Goal: Transaction & Acquisition: Purchase product/service

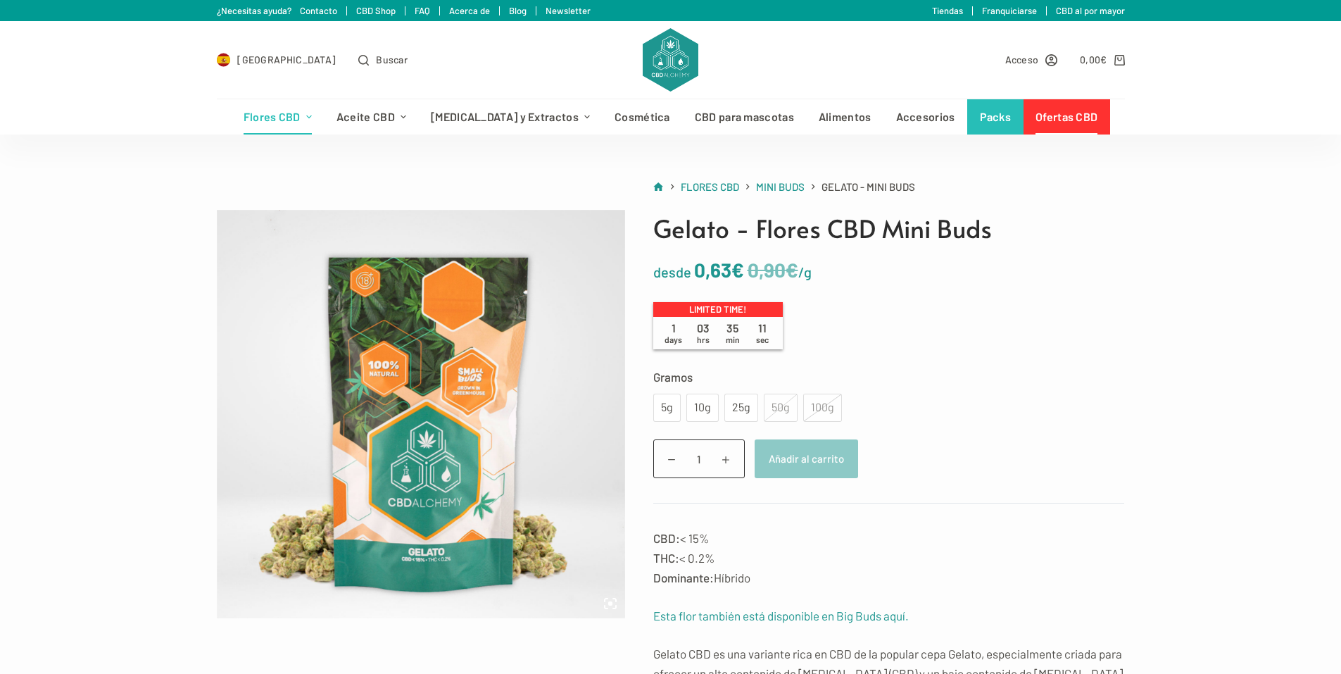
click at [828, 410] on div "100g" at bounding box center [822, 407] width 39 height 28
click at [827, 410] on div "100g" at bounding box center [822, 407] width 39 height 28
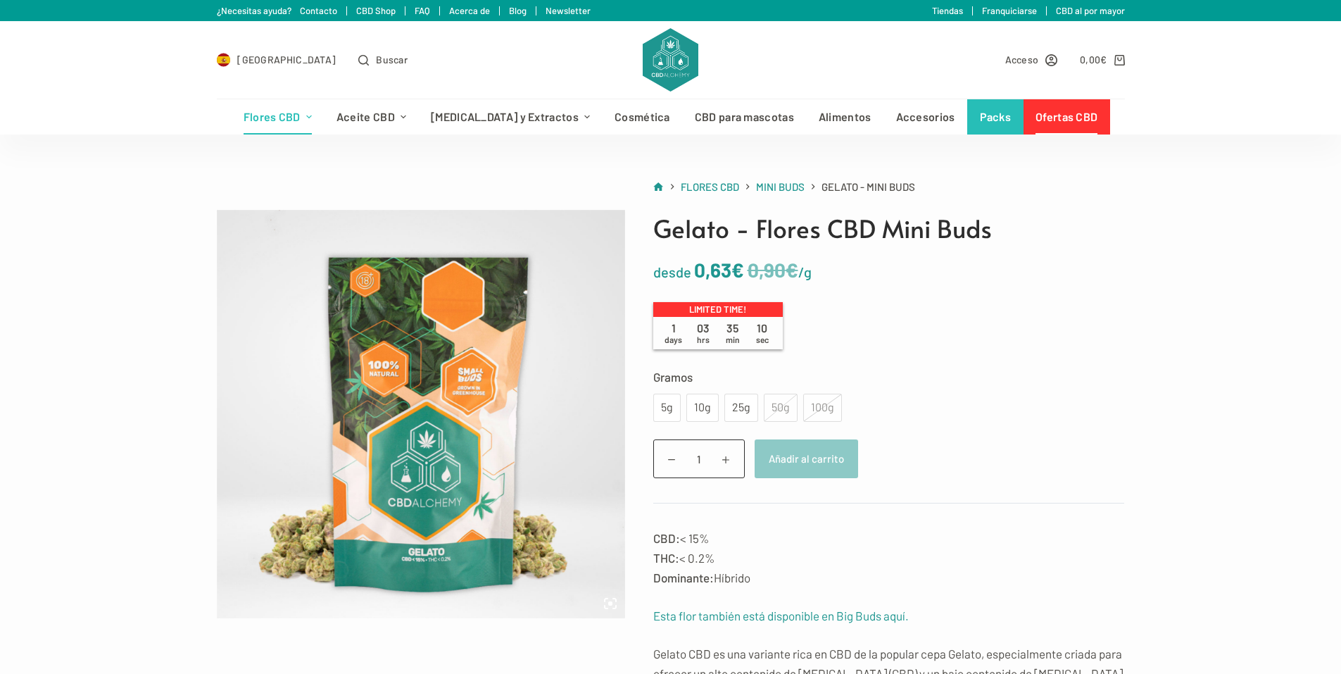
click at [827, 410] on div "100g" at bounding box center [822, 407] width 39 height 28
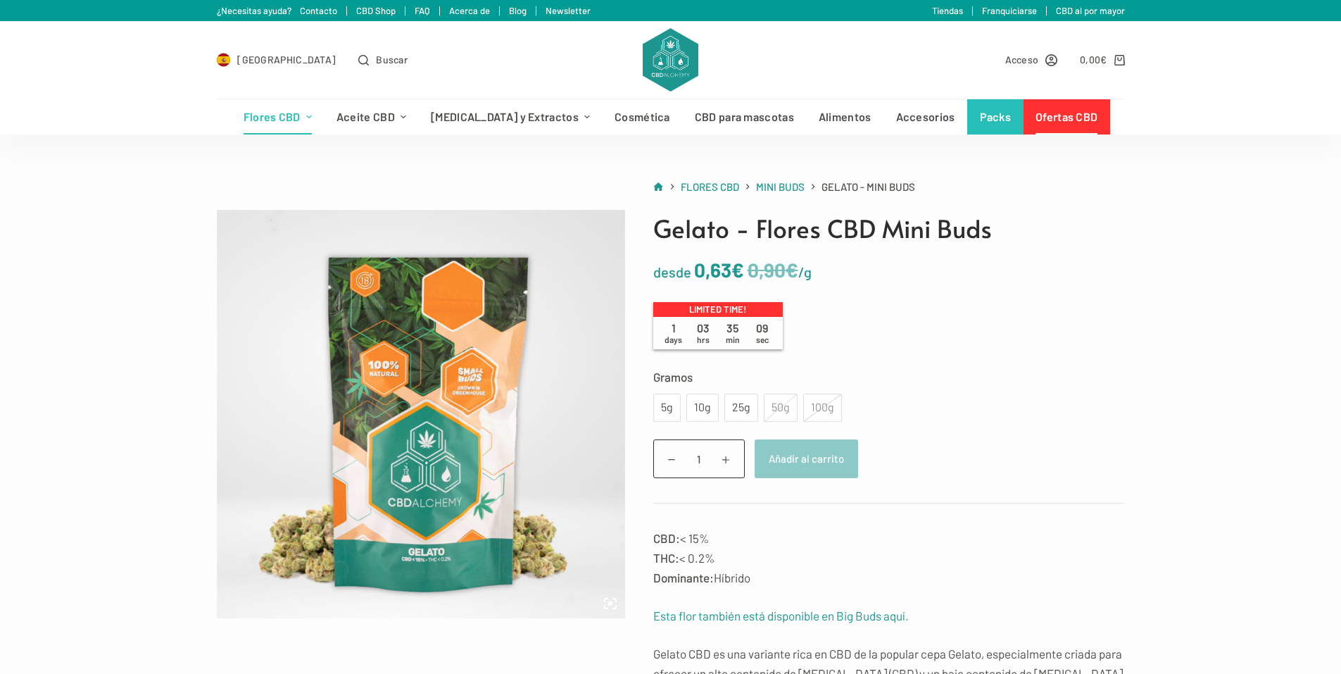
click at [772, 411] on div "50g" at bounding box center [781, 407] width 34 height 28
click at [750, 408] on div "25g" at bounding box center [741, 407] width 34 height 28
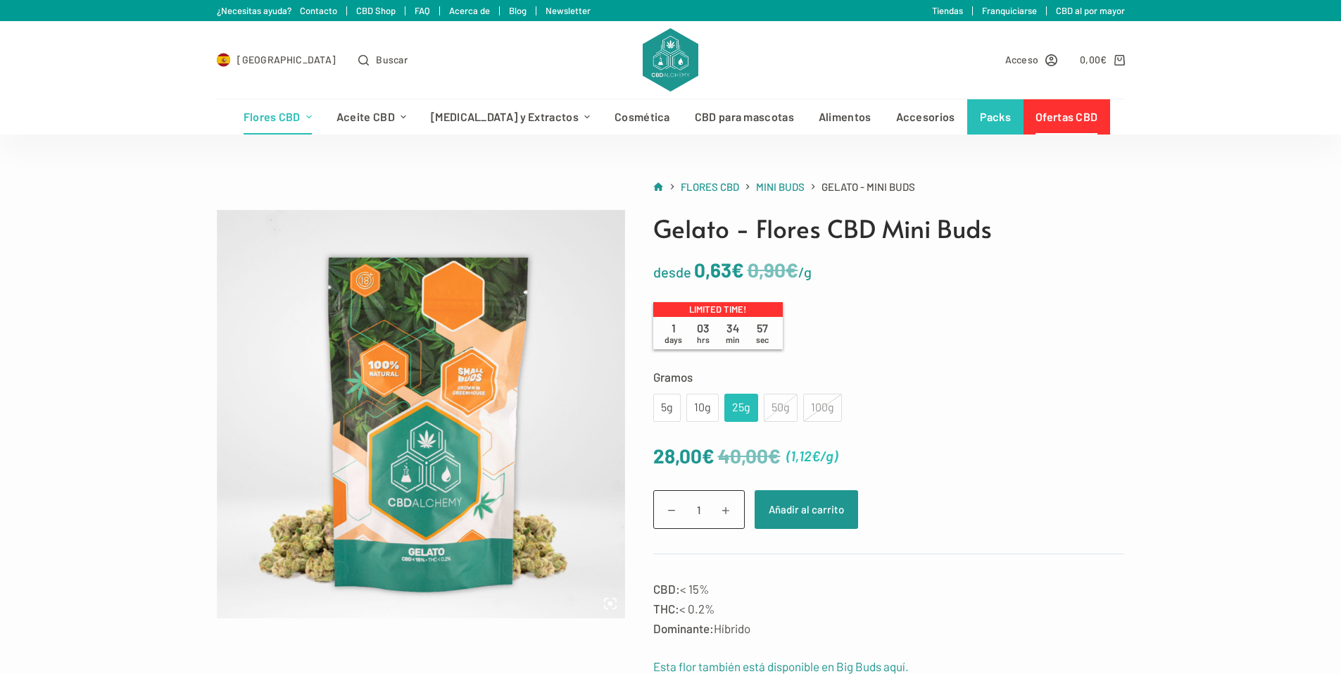
click at [772, 412] on div "50g" at bounding box center [781, 407] width 34 height 28
click at [817, 403] on div "100g" at bounding box center [822, 407] width 39 height 28
click at [793, 189] on span "Mini Buds" at bounding box center [780, 186] width 49 height 13
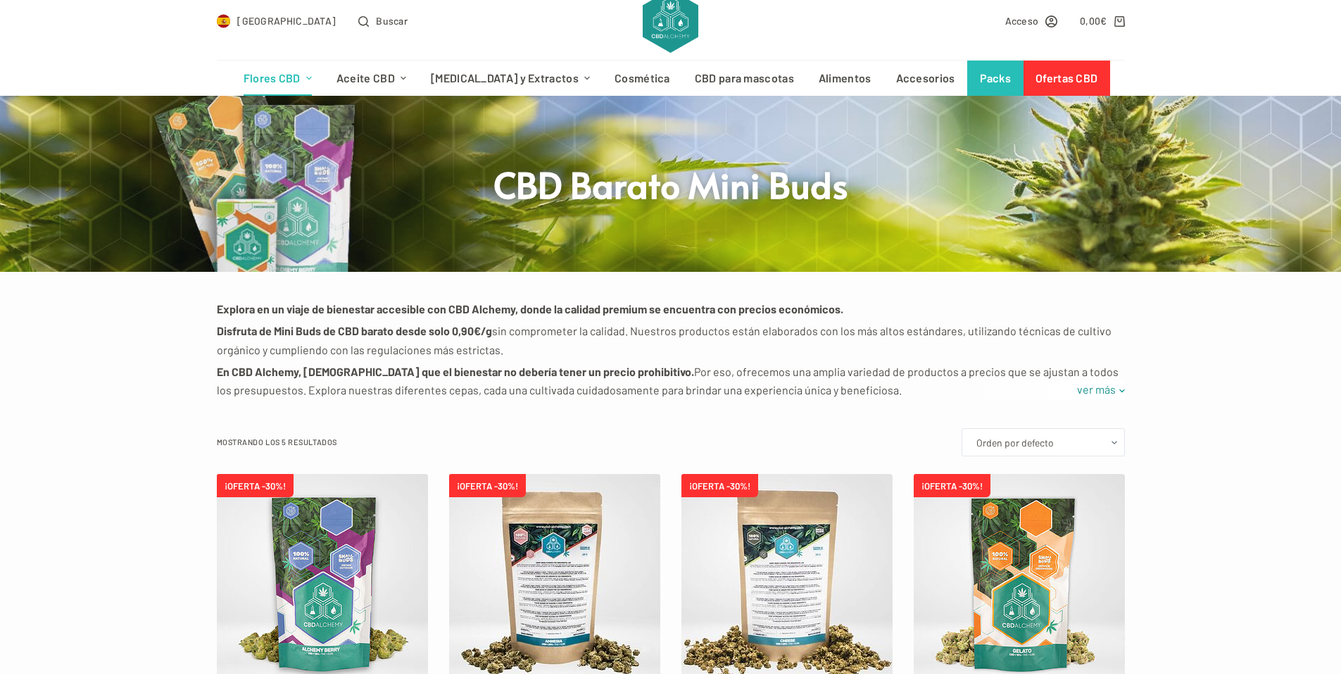
scroll to position [352, 0]
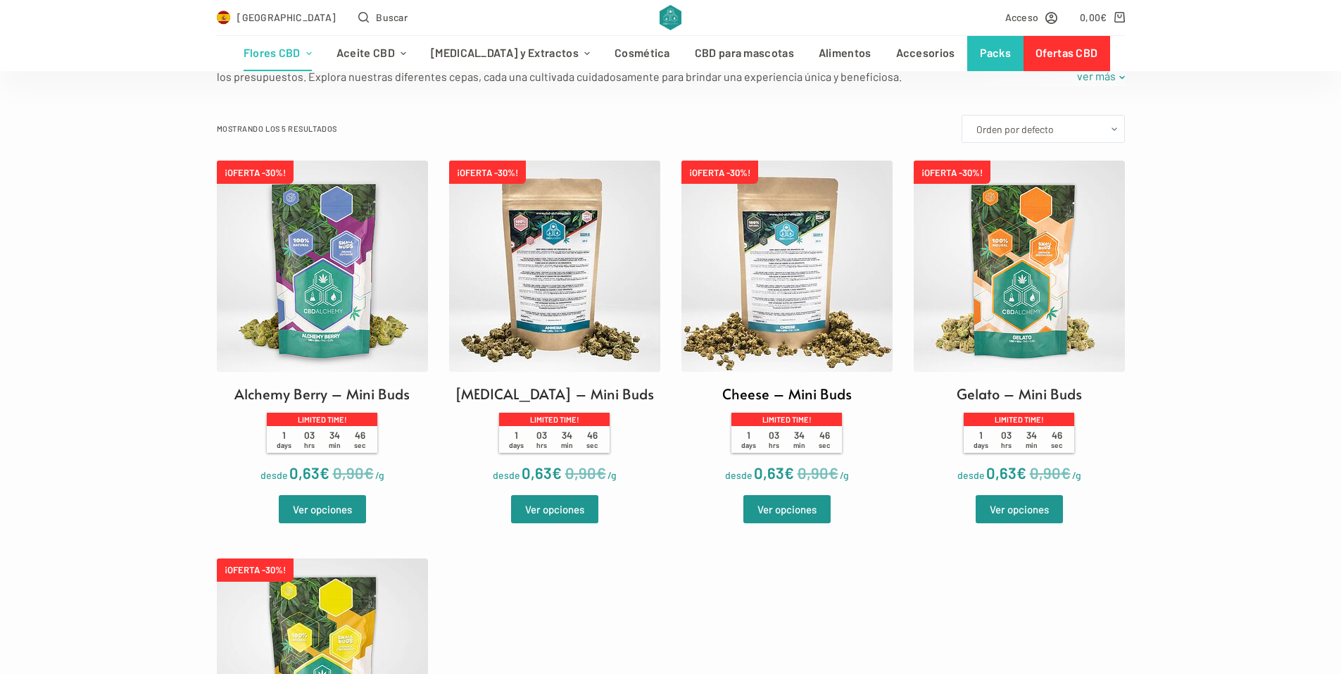
click at [773, 258] on img at bounding box center [786, 265] width 211 height 211
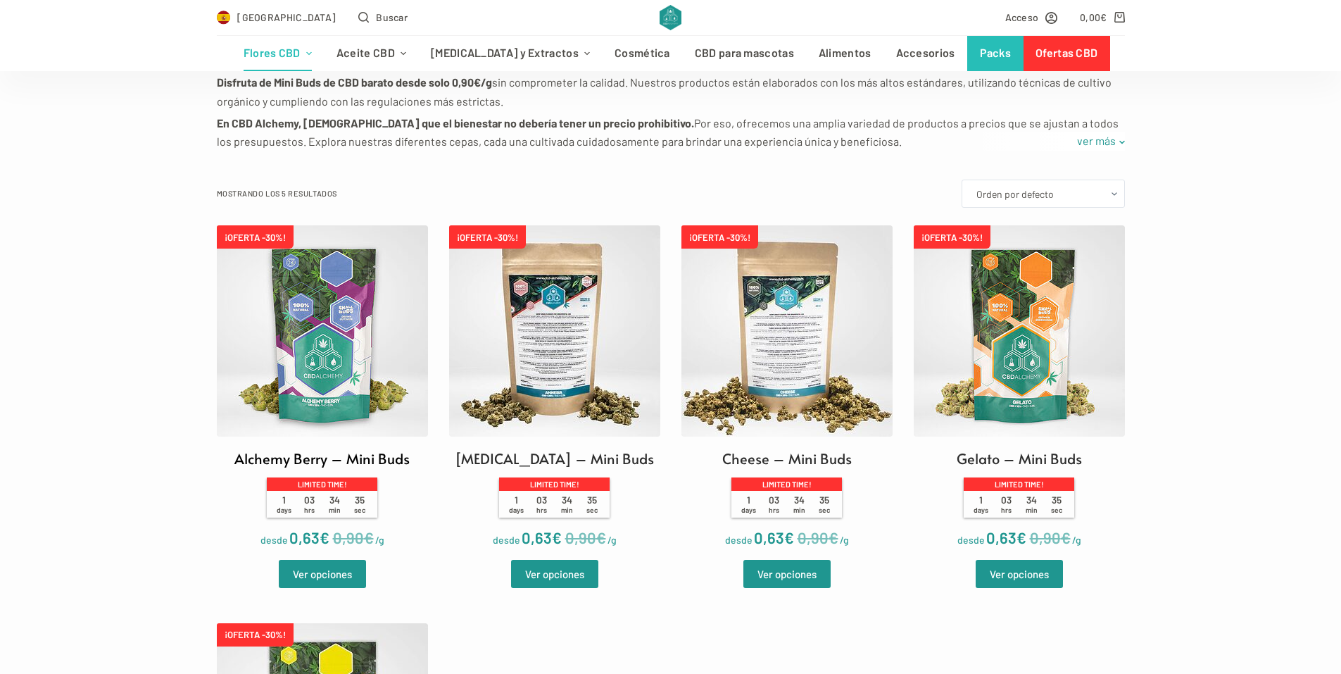
scroll to position [282, 0]
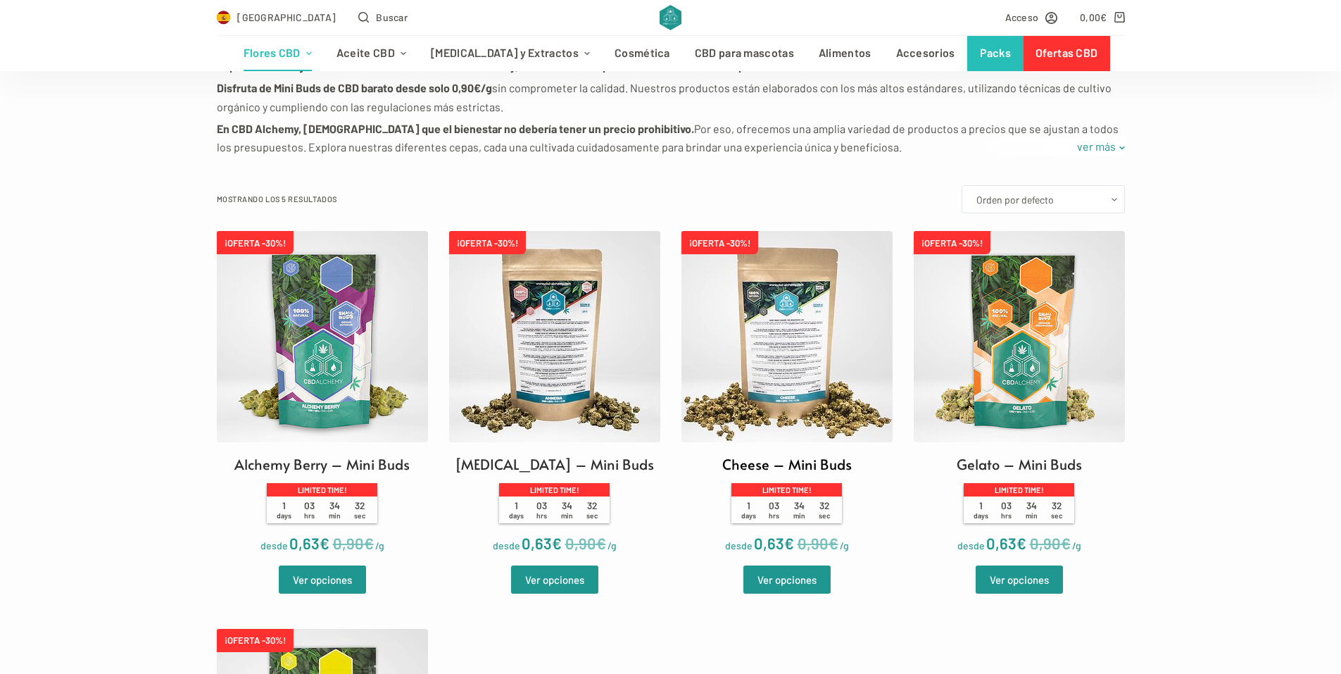
click at [801, 354] on img at bounding box center [786, 336] width 211 height 211
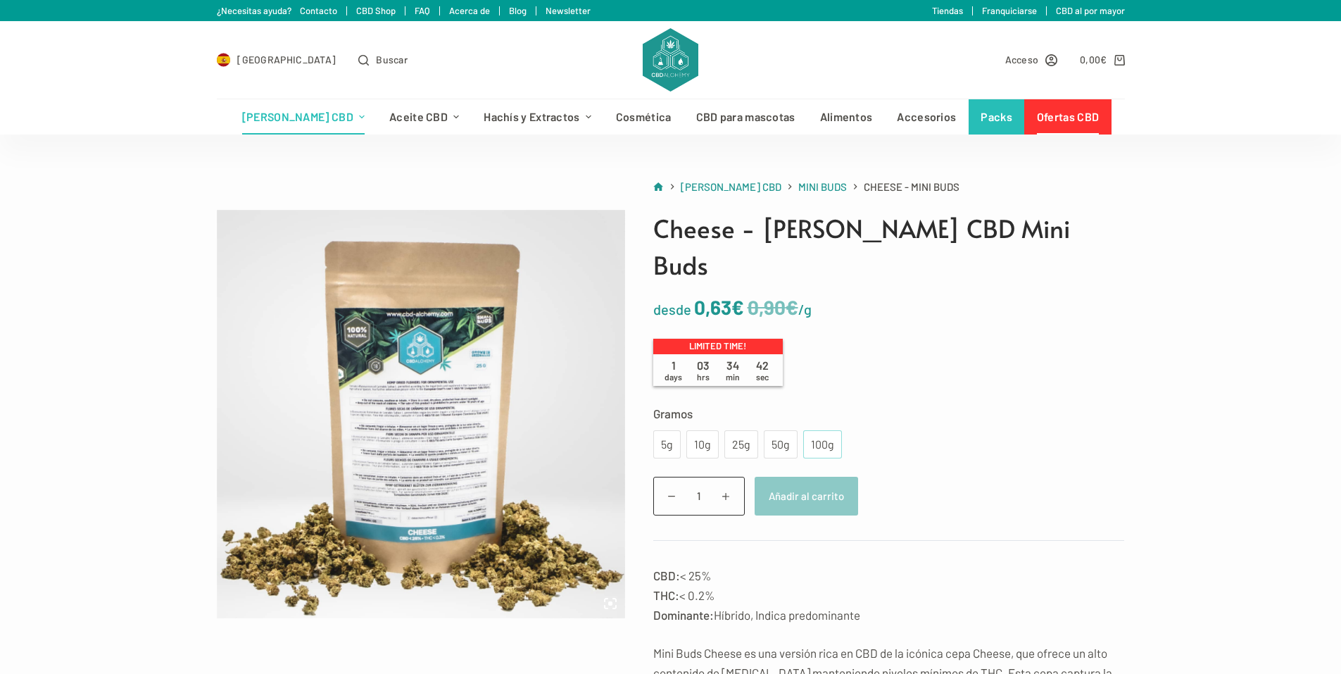
click at [819, 435] on div "100g" at bounding box center [822, 444] width 22 height 18
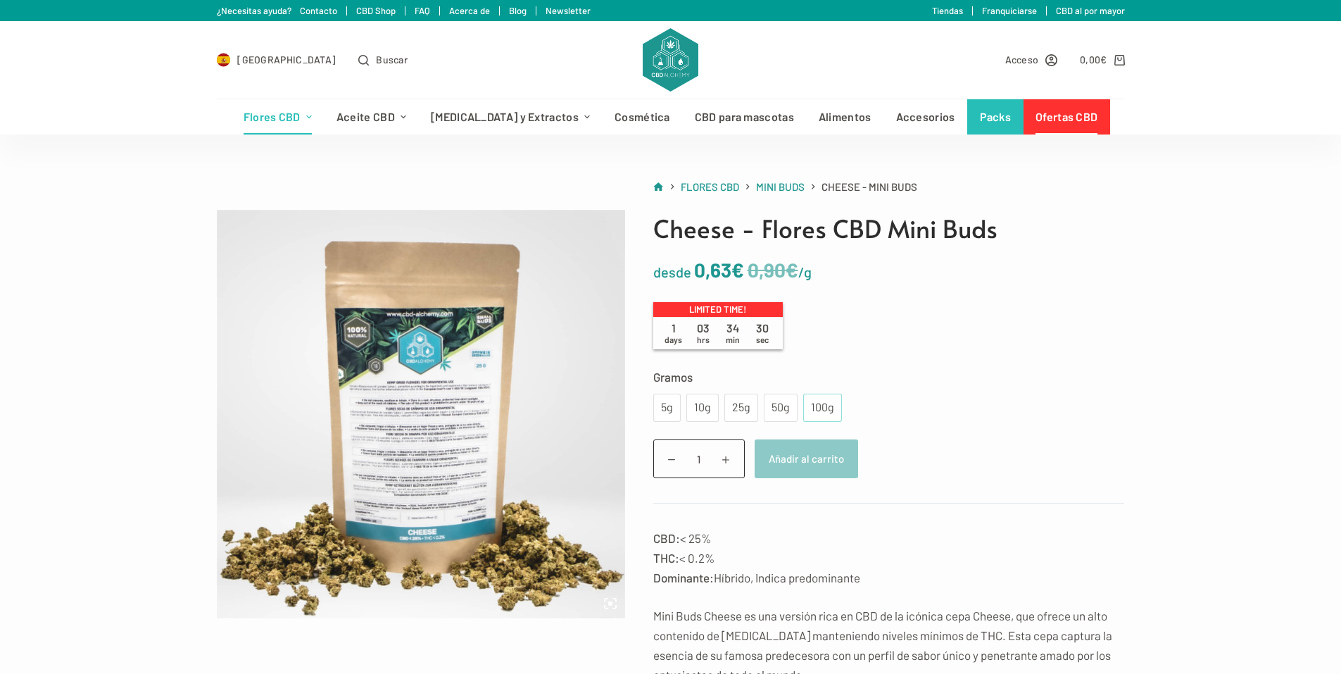
click at [821, 398] on div "100g" at bounding box center [822, 407] width 22 height 18
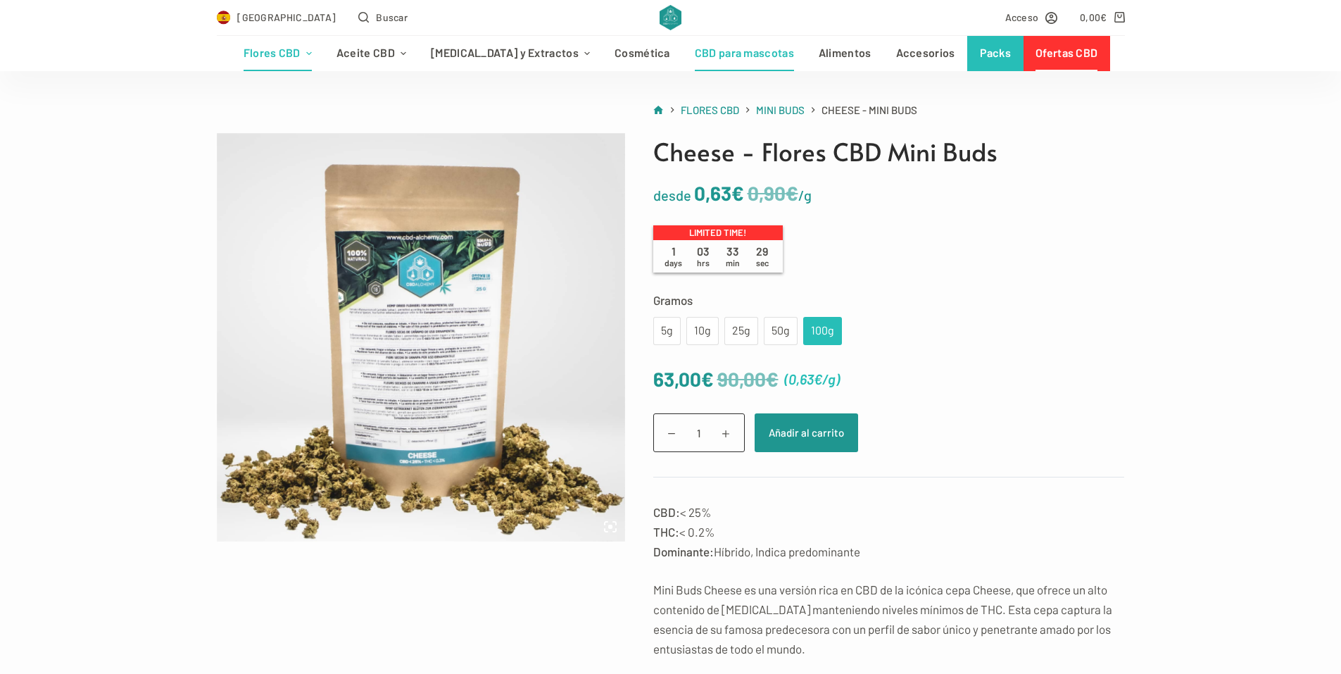
scroll to position [70, 0]
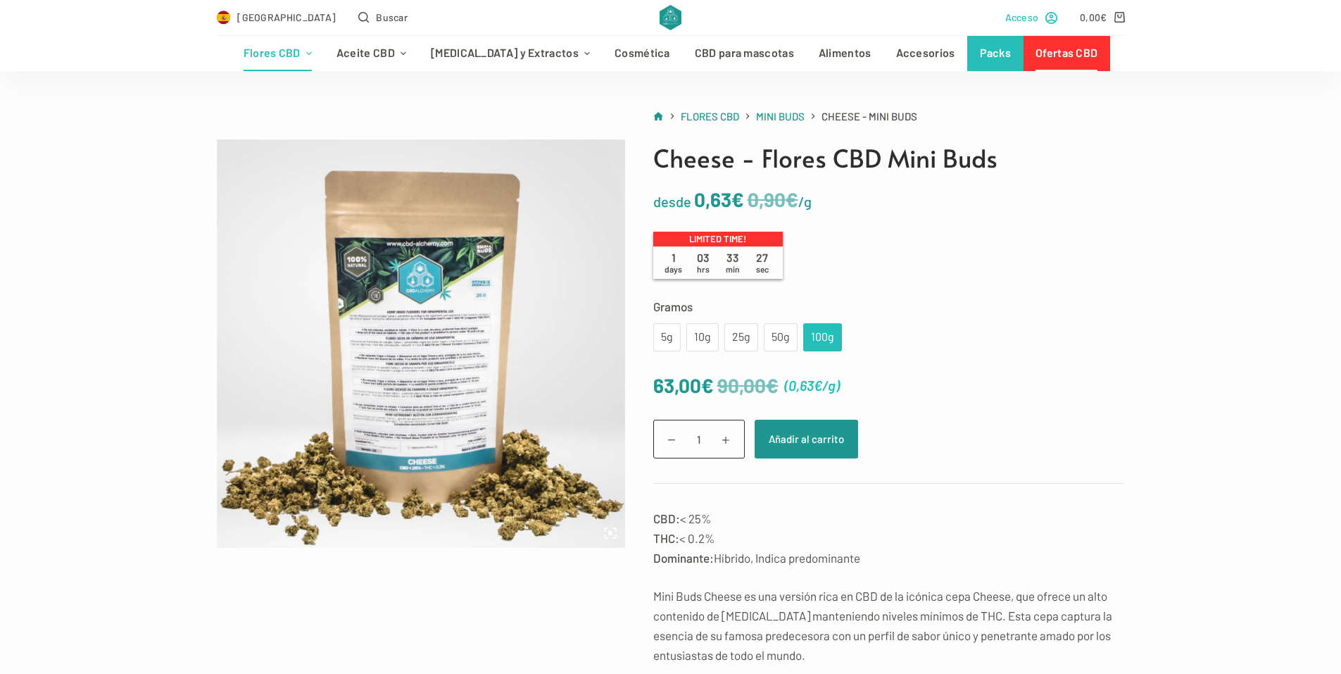
click at [1034, 17] on span "Acceso" at bounding box center [1022, 17] width 34 height 16
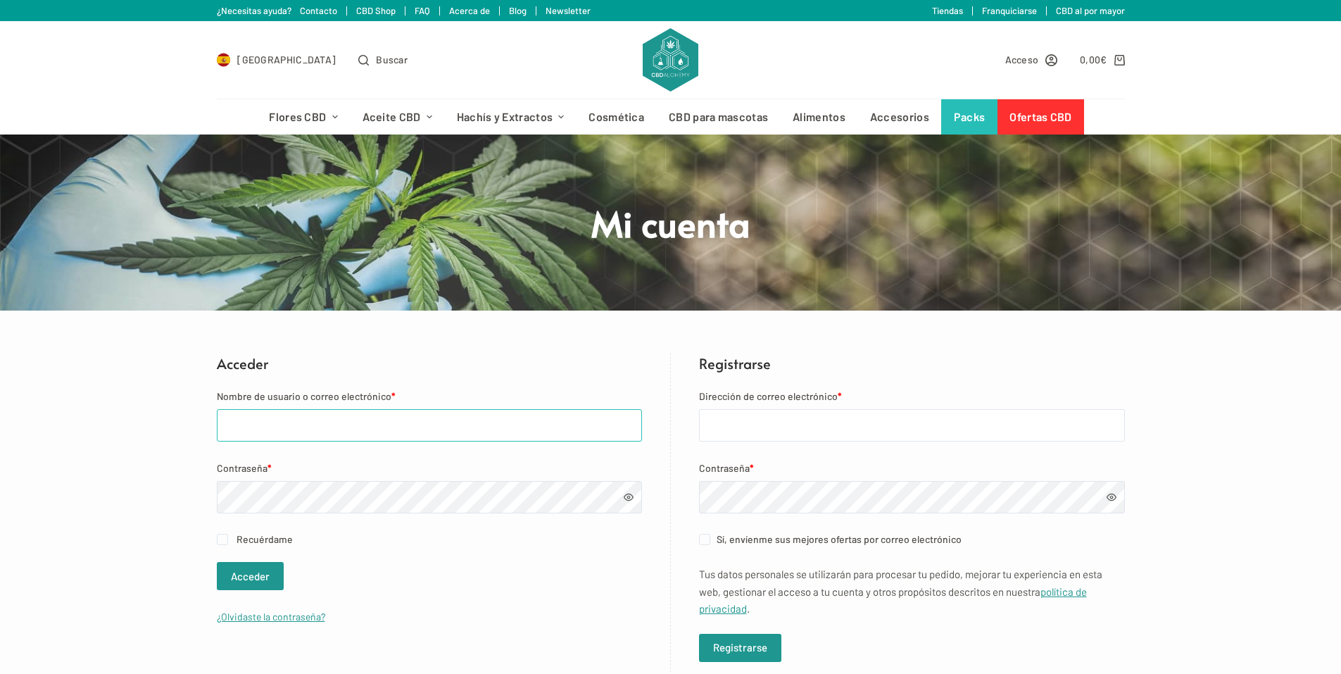
click at [322, 415] on input "Nombre de usuario o correo electrónico *" at bounding box center [429, 425] width 425 height 32
type input "[EMAIL_ADDRESS][DOMAIN_NAME]"
click at [253, 580] on button "Acceder" at bounding box center [250, 576] width 67 height 28
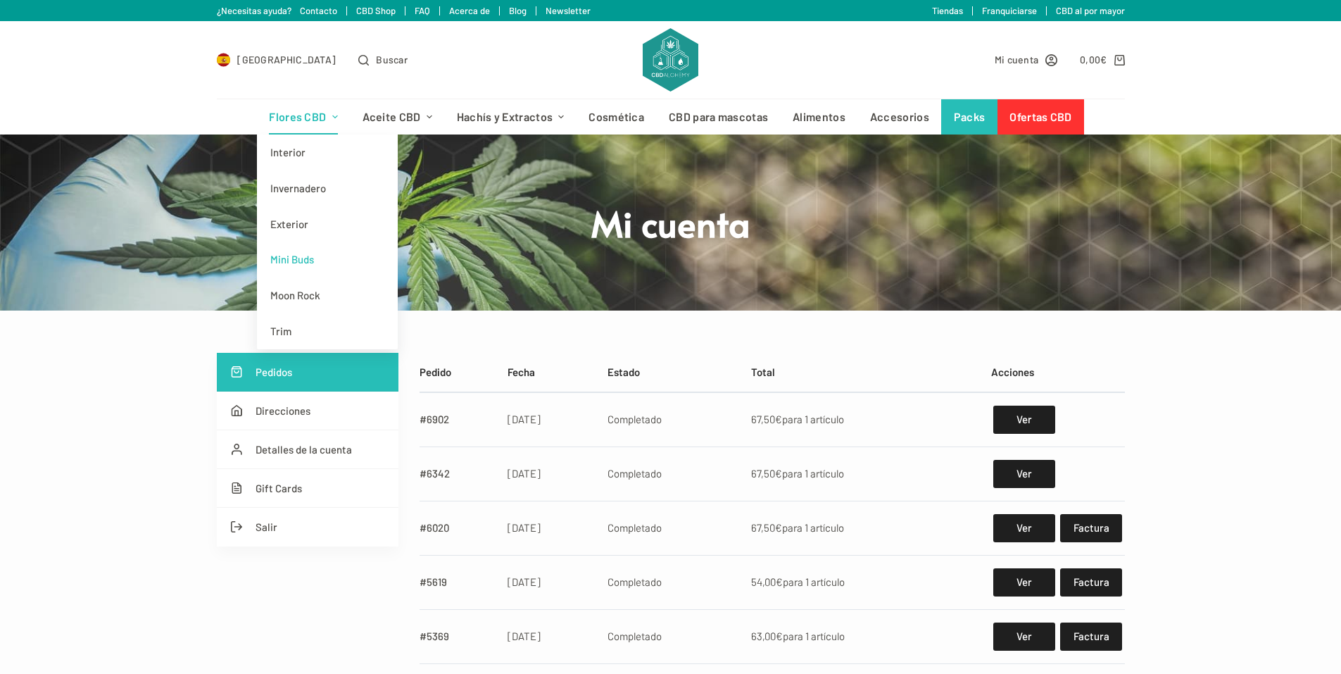
click at [298, 263] on link "Mini Buds" at bounding box center [327, 259] width 141 height 36
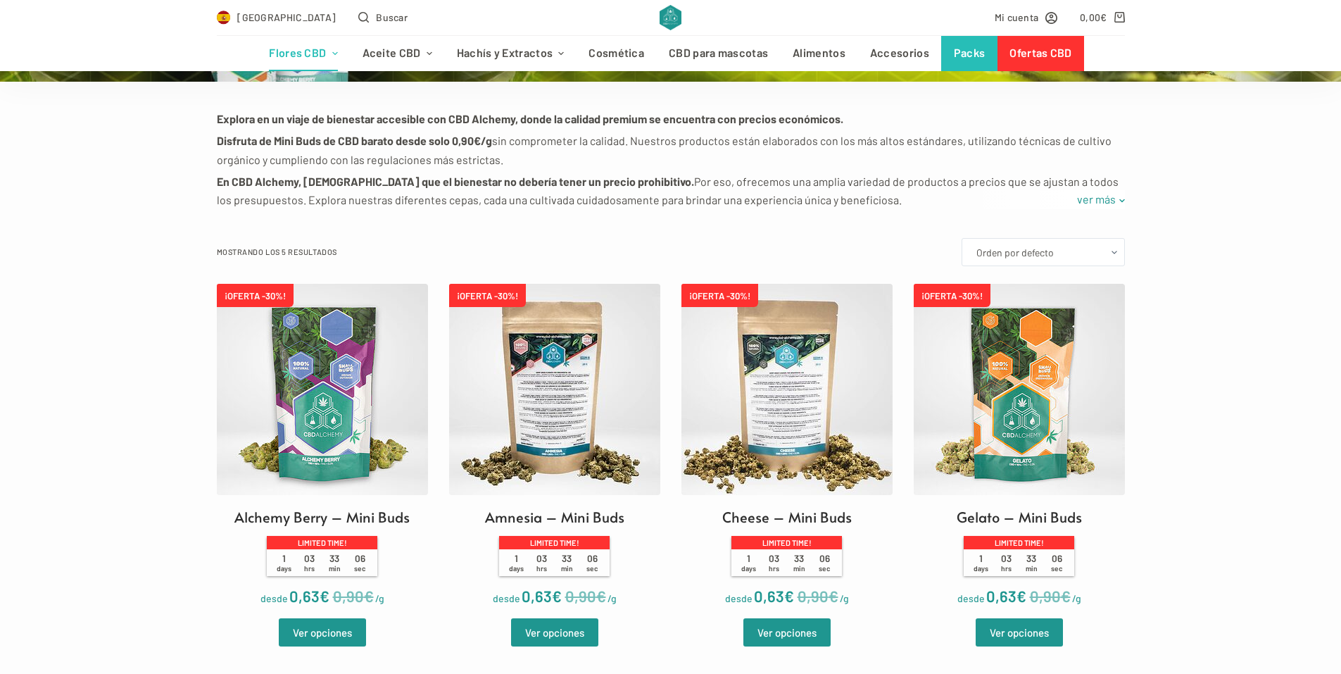
scroll to position [282, 0]
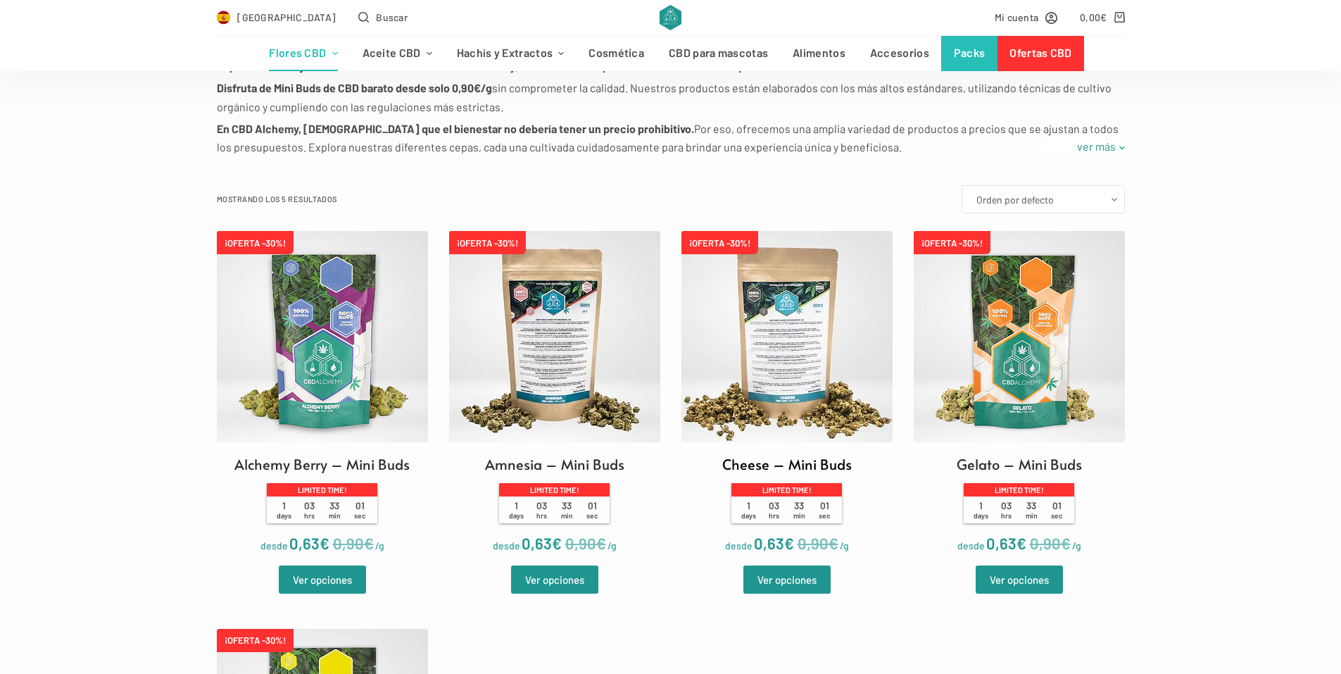
click at [828, 365] on img at bounding box center [786, 336] width 211 height 211
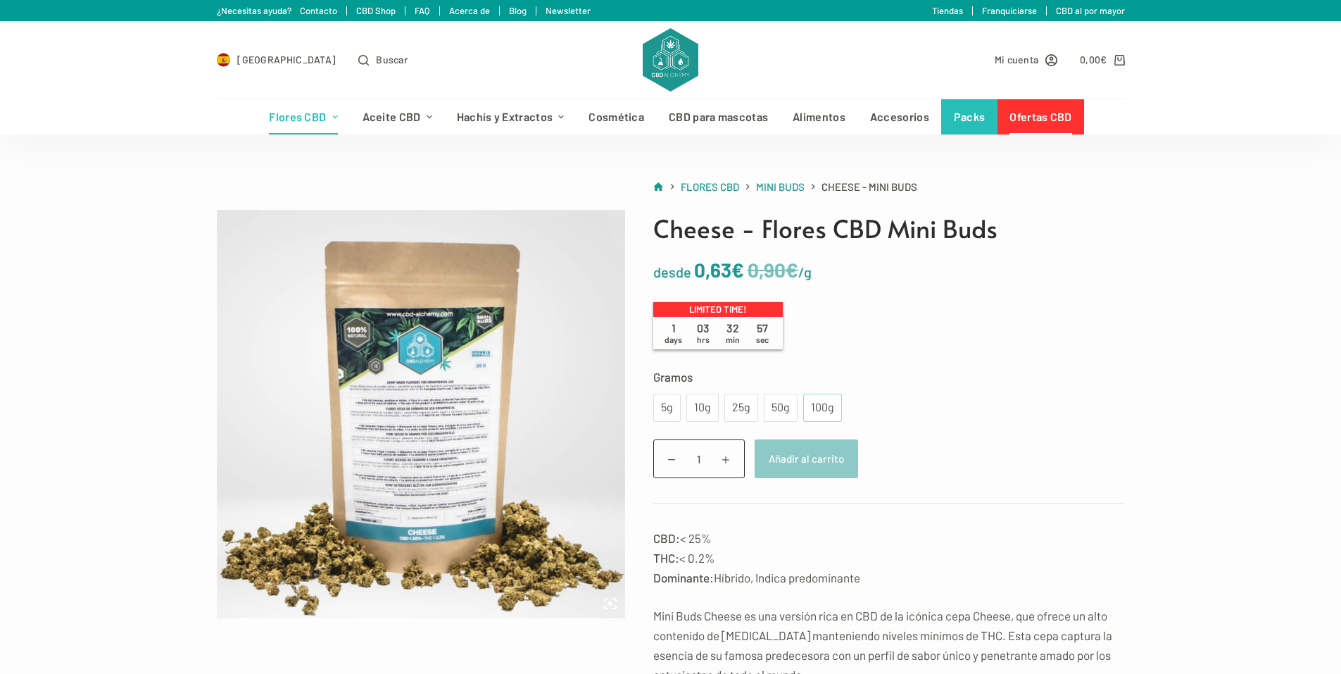
click at [820, 405] on div "100g" at bounding box center [822, 407] width 22 height 18
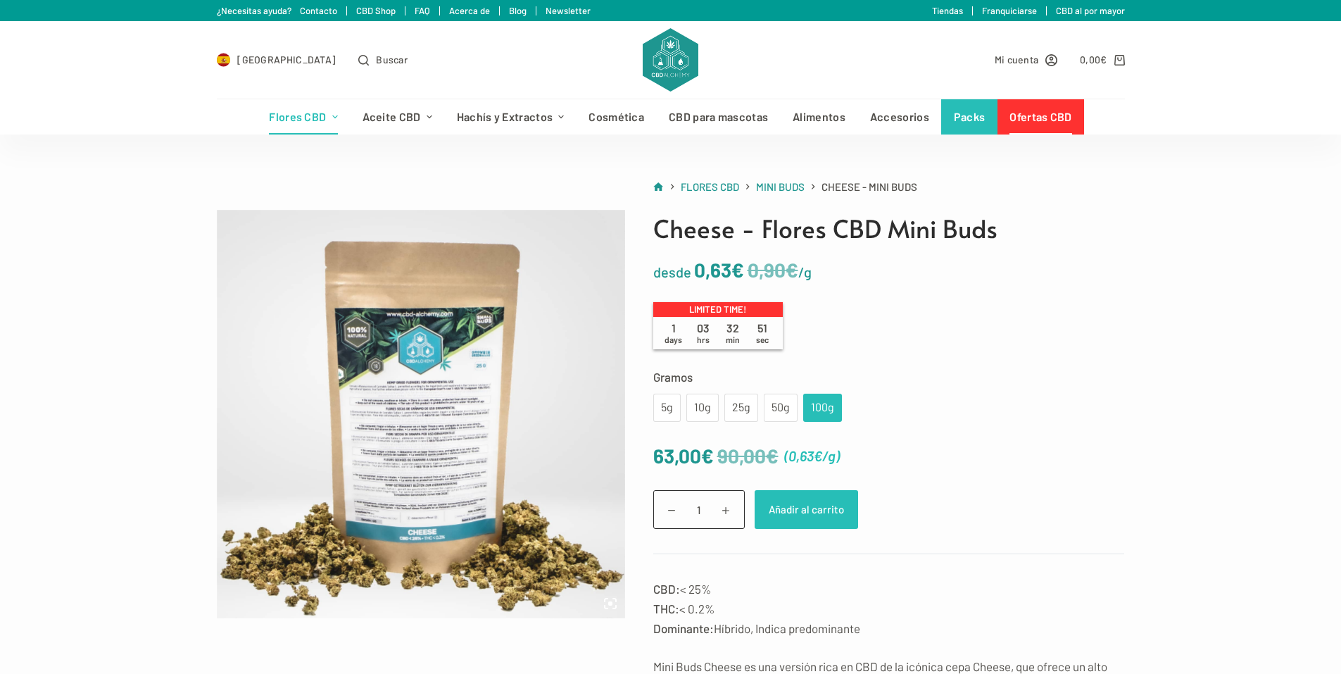
click at [816, 503] on button "Añadir al carrito" at bounding box center [805, 509] width 103 height 39
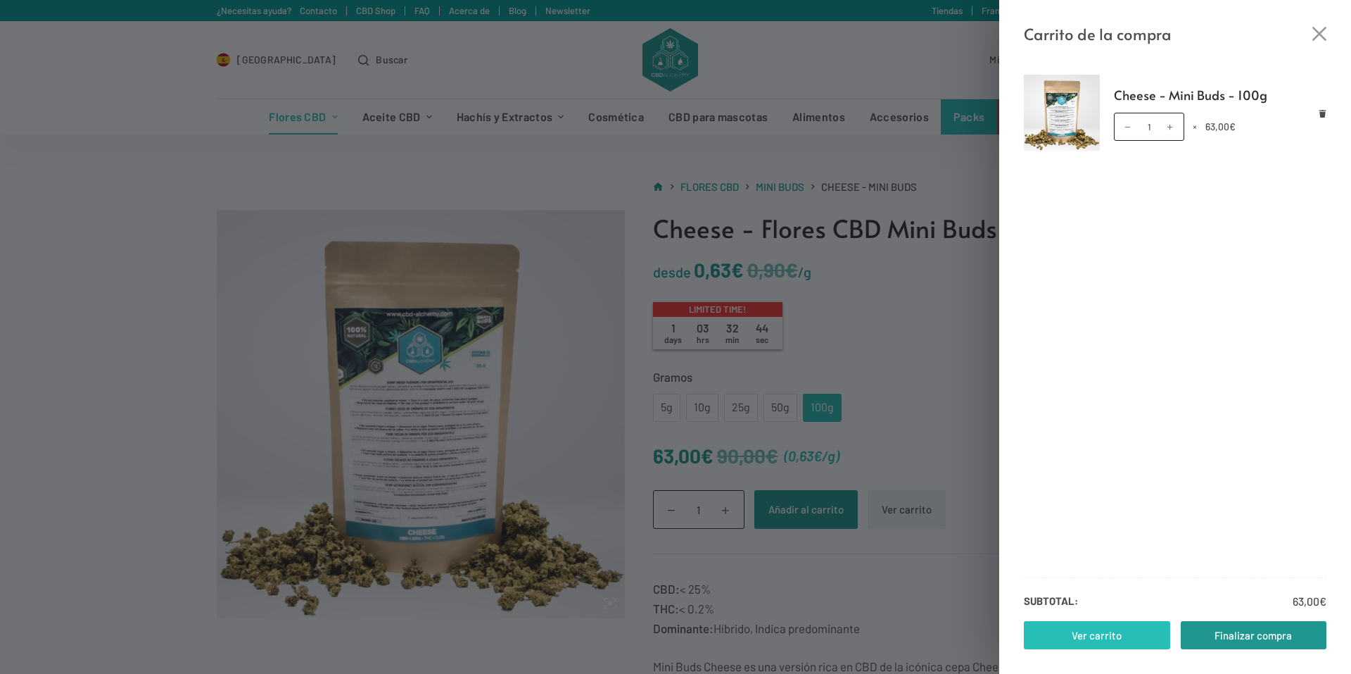
click at [1099, 633] on link "Ver carrito" at bounding box center [1097, 635] width 146 height 28
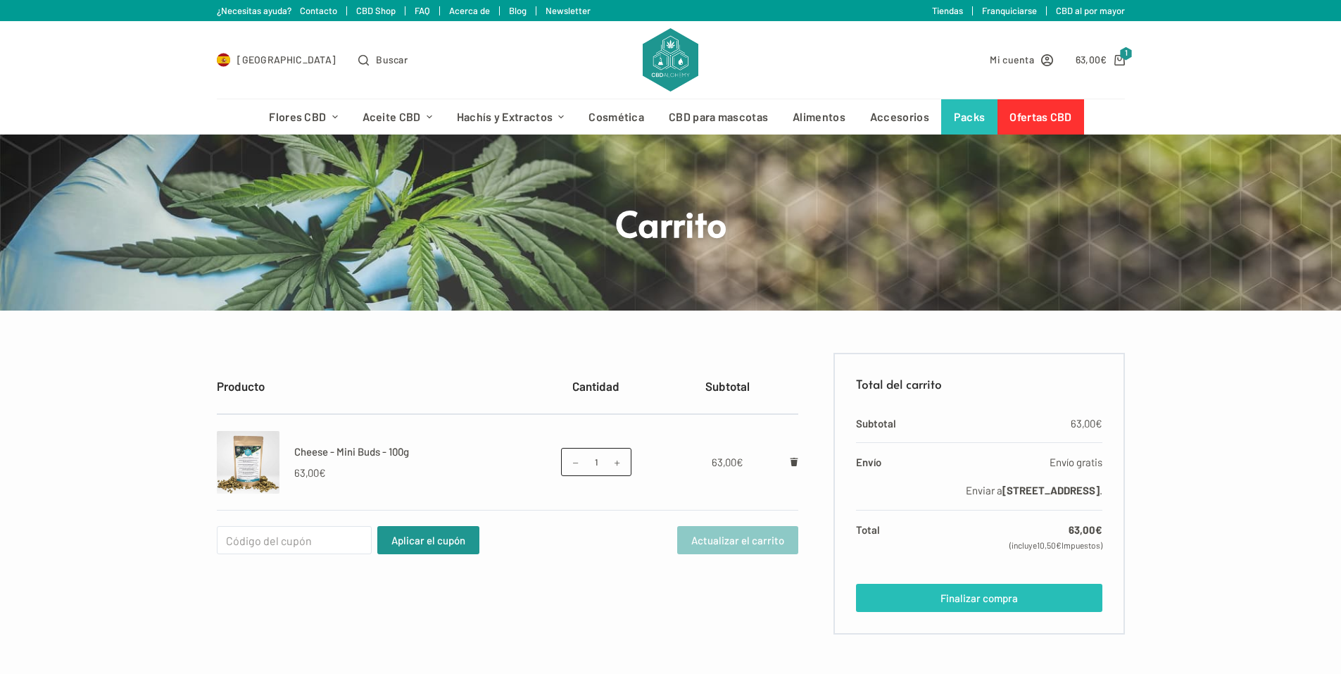
click at [982, 610] on link "Finalizar compra" at bounding box center [979, 597] width 246 height 28
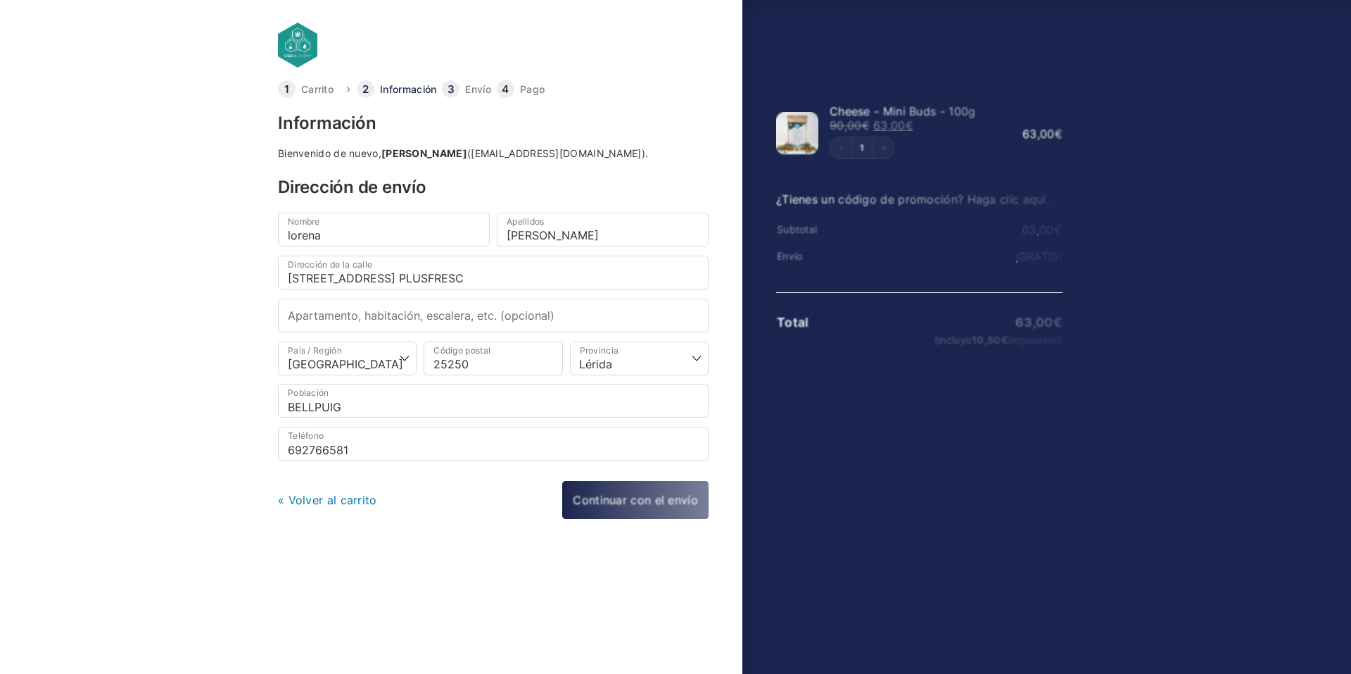
select select "L"
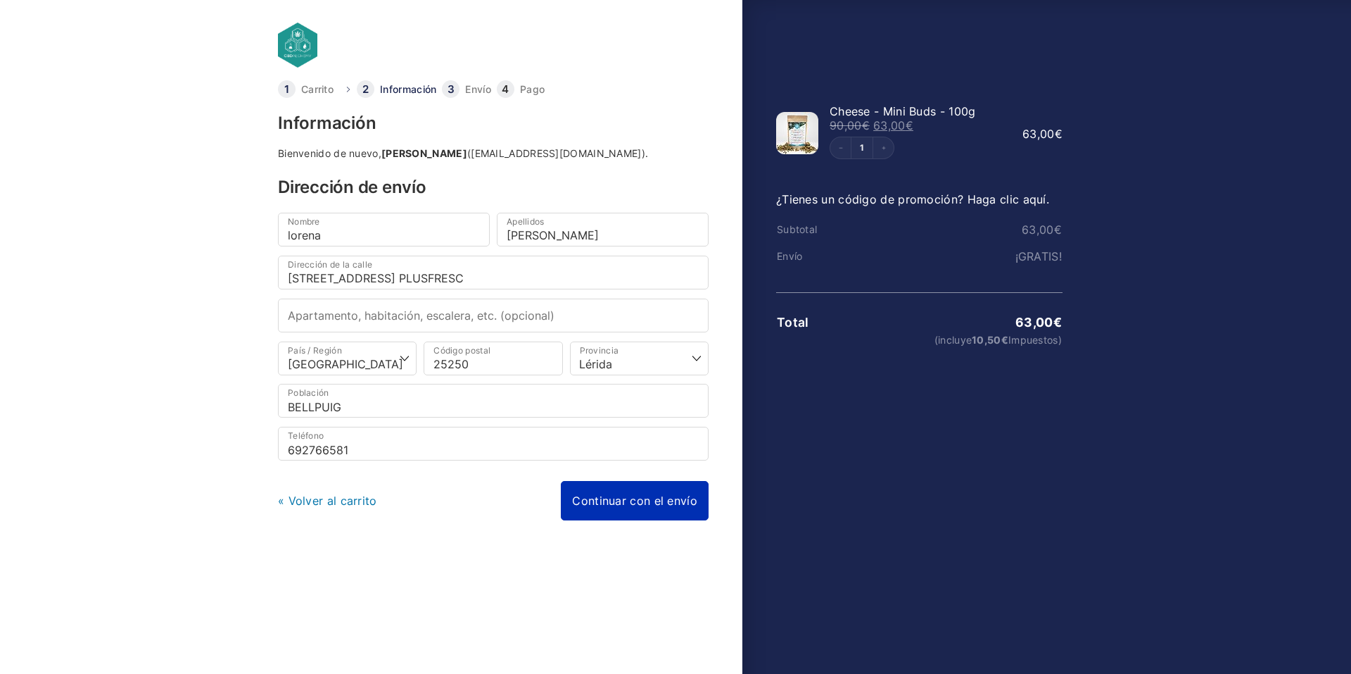
click at [628, 505] on link "Continuar con el envío" at bounding box center [635, 500] width 148 height 39
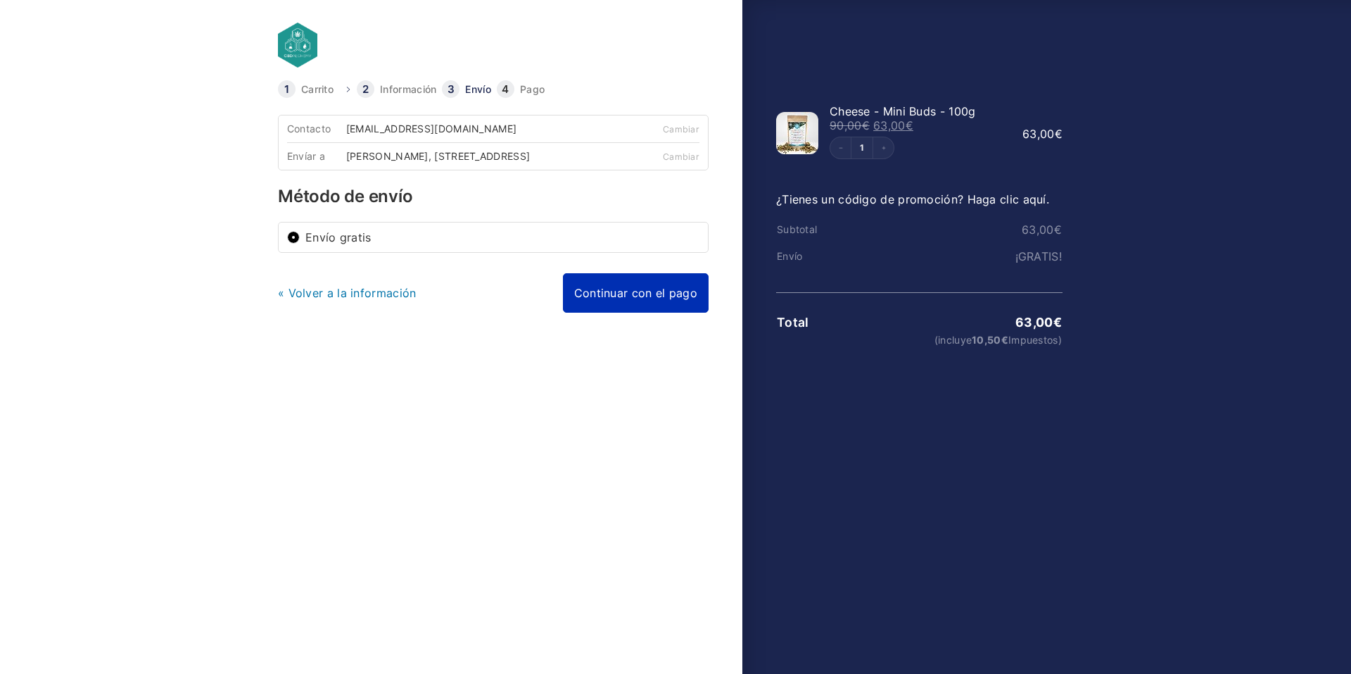
click at [630, 312] on link "Continuar con el pago" at bounding box center [636, 292] width 146 height 39
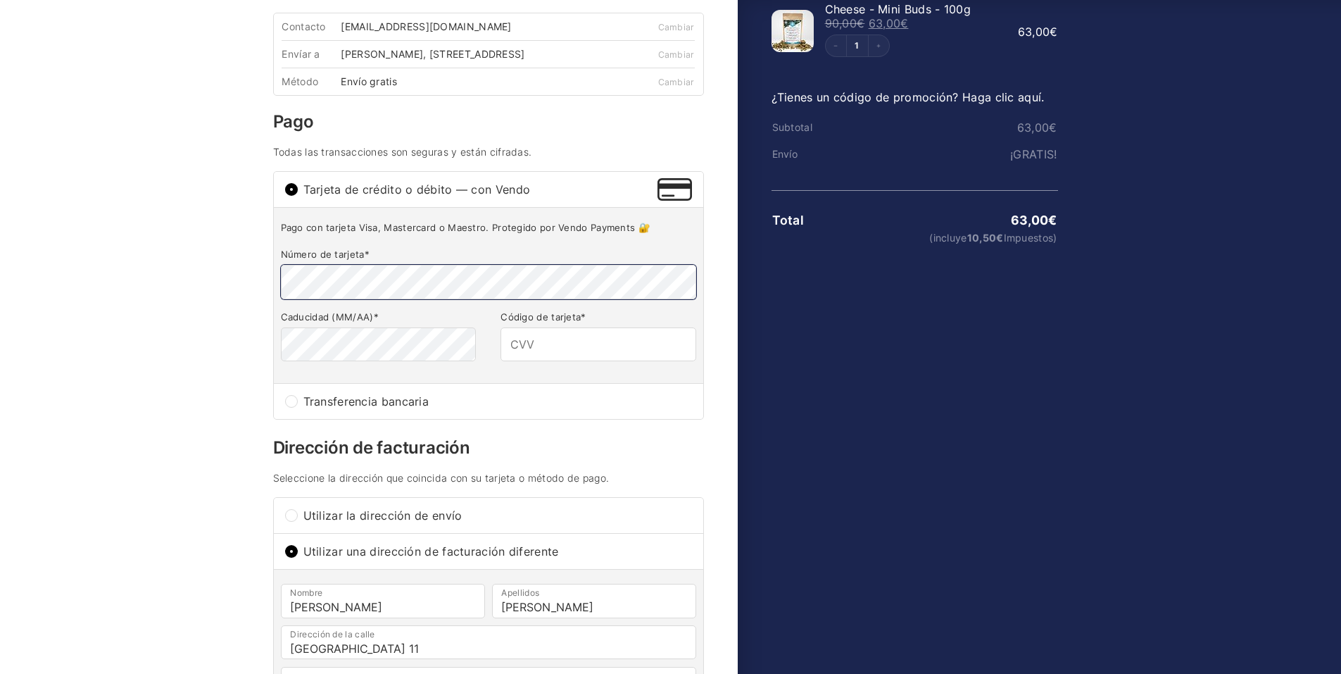
scroll to position [141, 0]
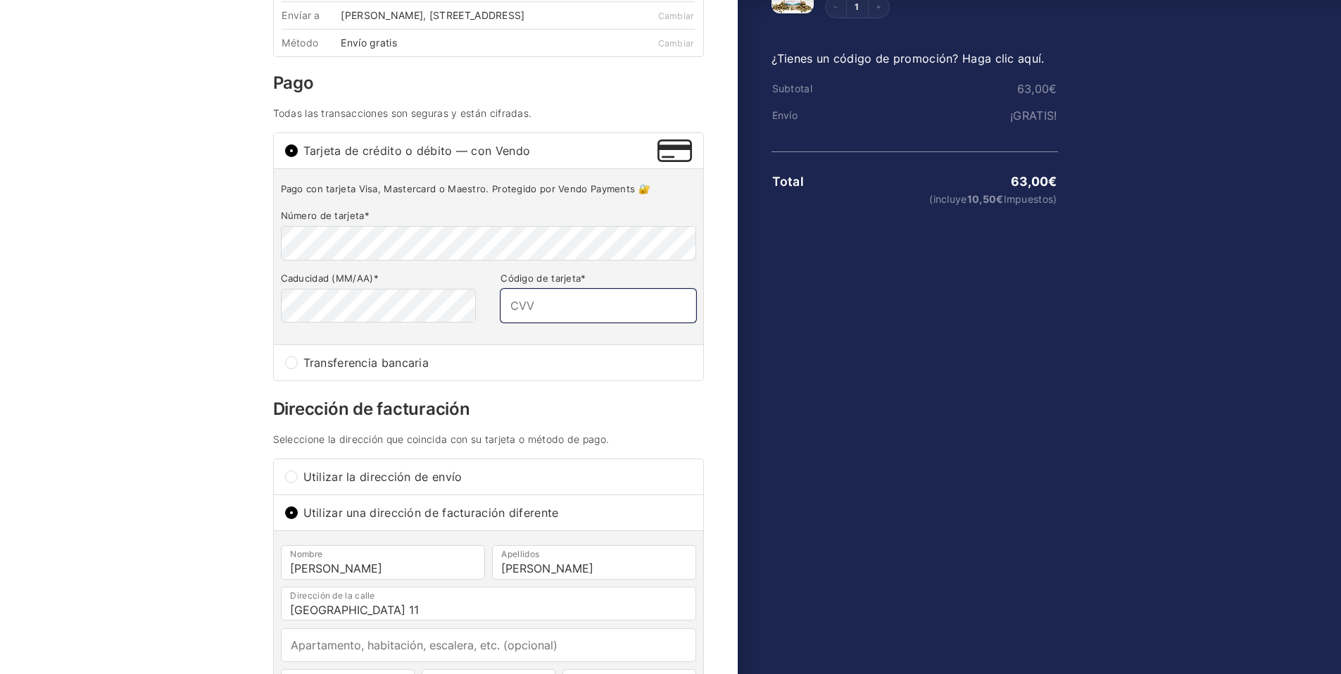
click at [541, 318] on input "Código de tarjeta *" at bounding box center [597, 306] width 195 height 34
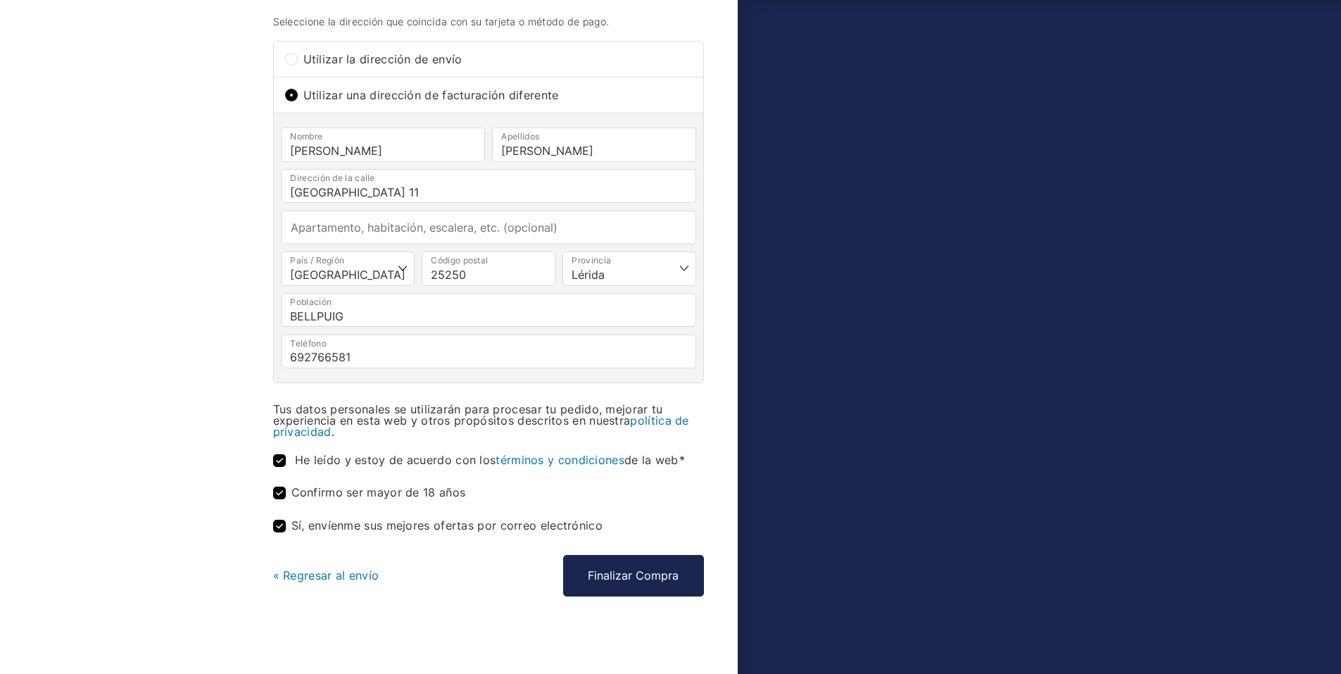
scroll to position [572, 0]
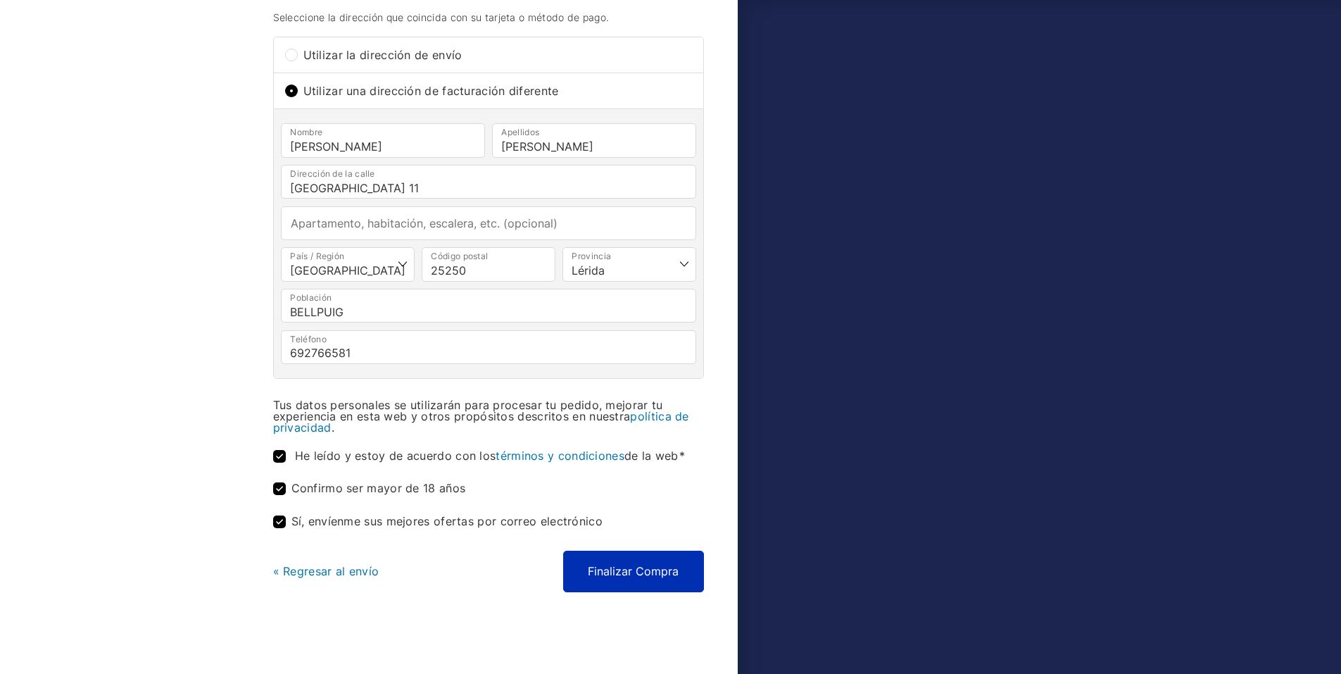
type input "178"
click at [621, 564] on button "Finalizar Compra" at bounding box center [633, 570] width 141 height 41
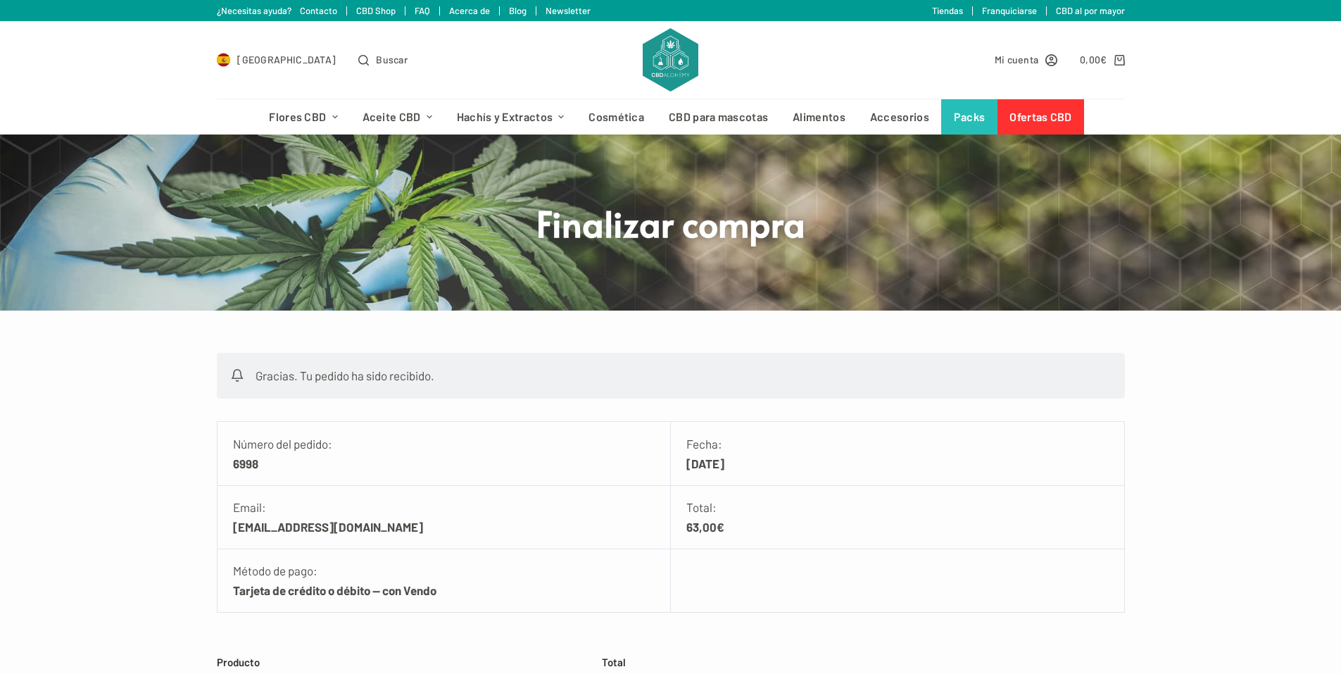
scroll to position [352, 0]
